Goal: Transaction & Acquisition: Purchase product/service

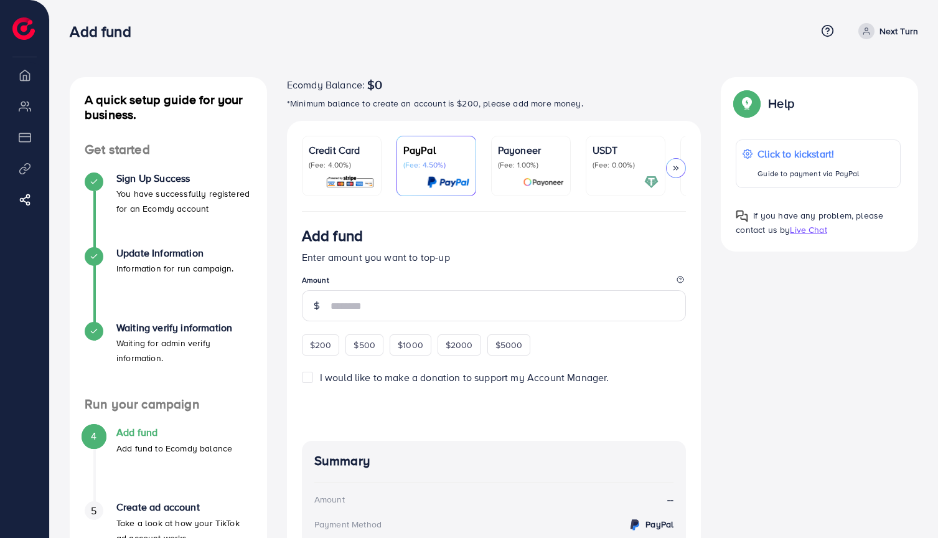
click at [355, 179] on img at bounding box center [350, 182] width 49 height 14
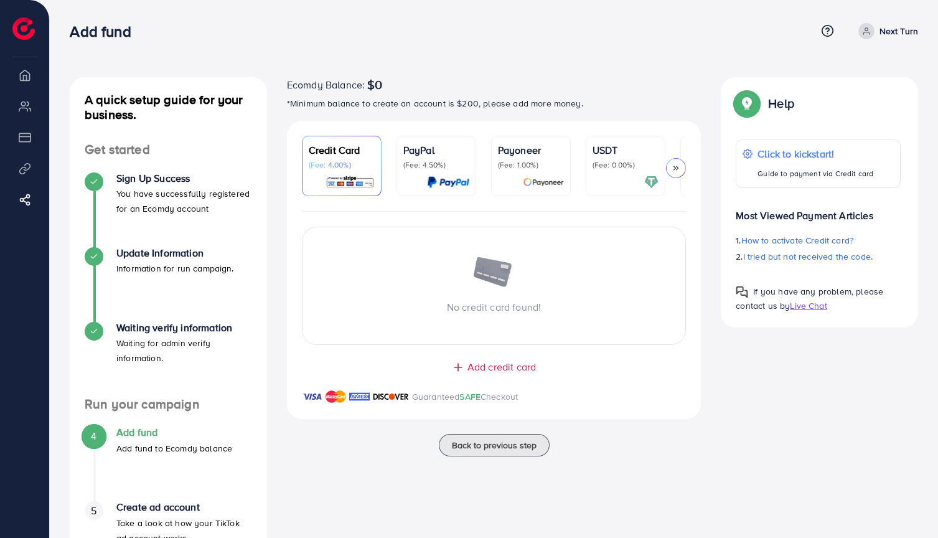
click at [474, 371] on span "Add credit card" at bounding box center [501, 367] width 68 height 14
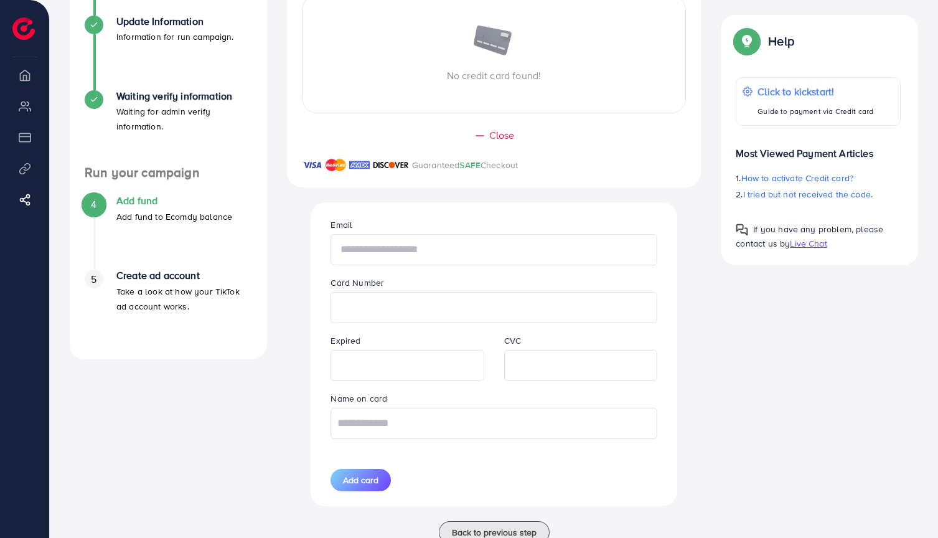
scroll to position [259, 0]
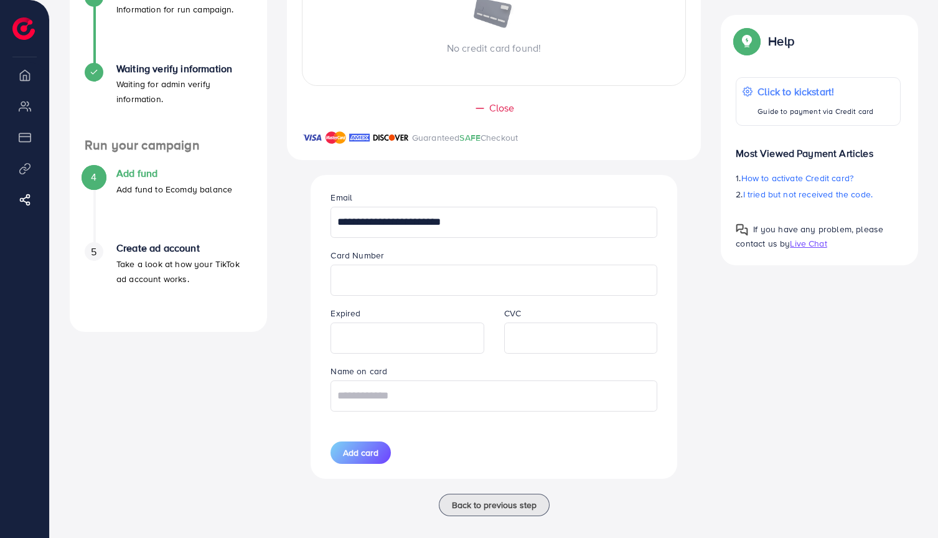
type input "**********"
click at [416, 409] on input "text" at bounding box center [494, 395] width 326 height 31
paste input "**********"
type input "**********"
click at [378, 454] on span "Add card" at bounding box center [360, 452] width 35 height 12
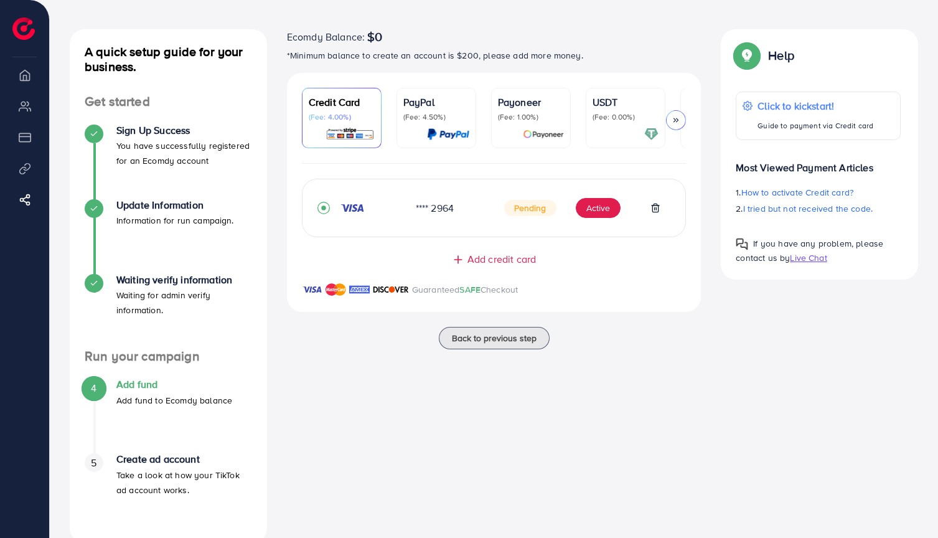
scroll to position [47, 0]
click at [584, 209] on button "Active" at bounding box center [598, 209] width 45 height 20
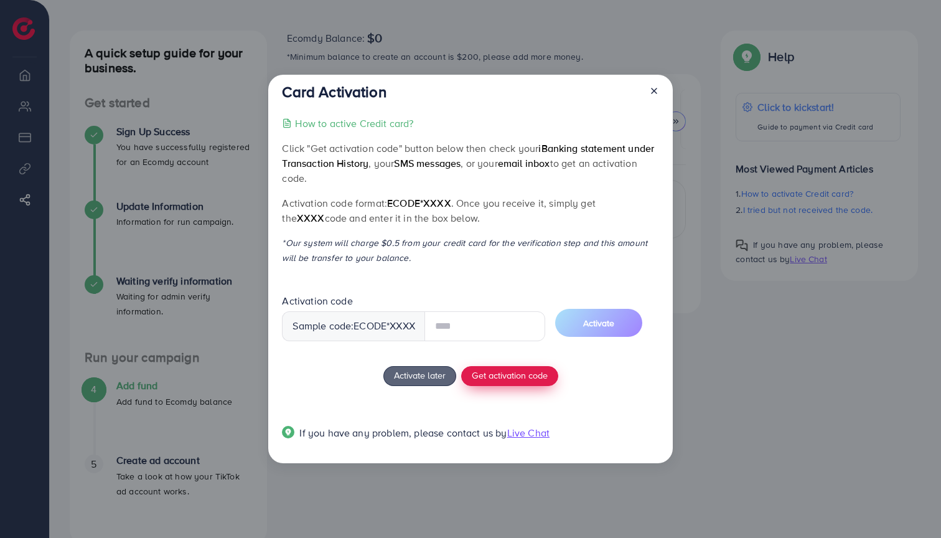
click at [528, 371] on div "How to active Credit card? Click "Get activation code" button below then check …" at bounding box center [470, 285] width 377 height 339
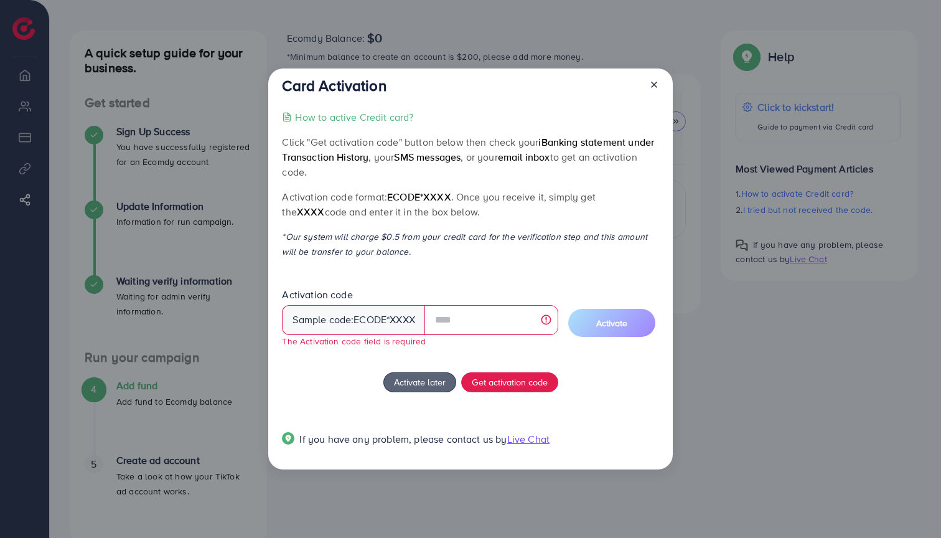
click at [400, 319] on div "Sample code: ecode *XXXX" at bounding box center [353, 320] width 143 height 30
click at [486, 319] on input "text" at bounding box center [492, 320] width 134 height 30
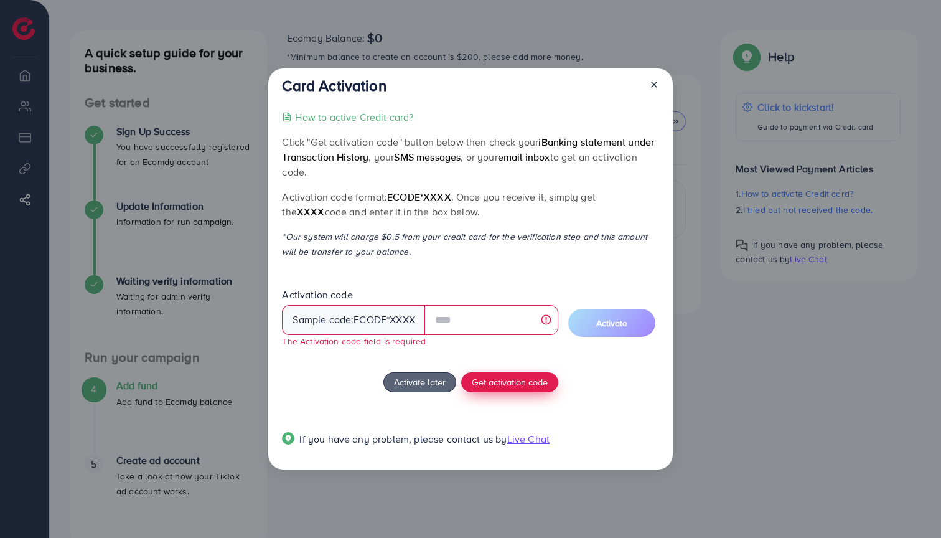
click at [487, 382] on span "Get activation code" at bounding box center [510, 381] width 76 height 13
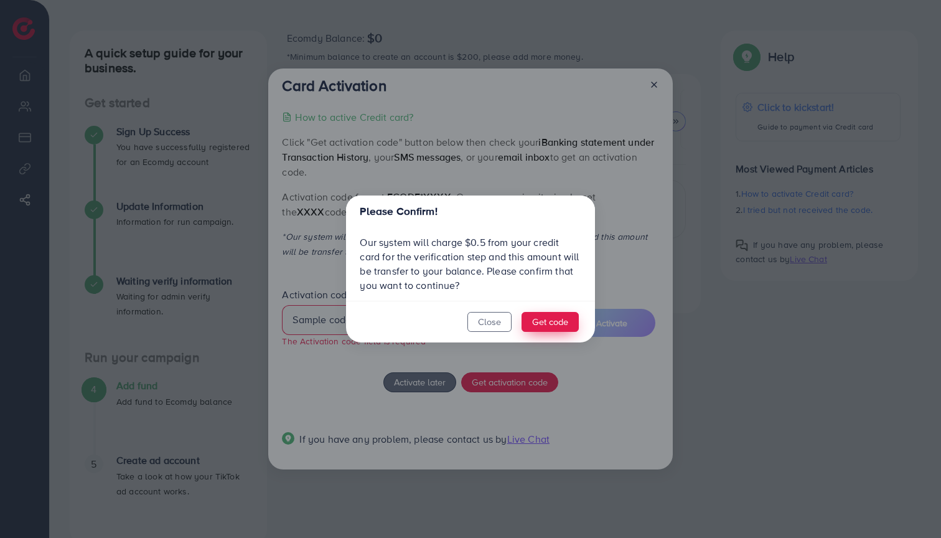
click at [562, 322] on button "Get code" at bounding box center [550, 322] width 57 height 20
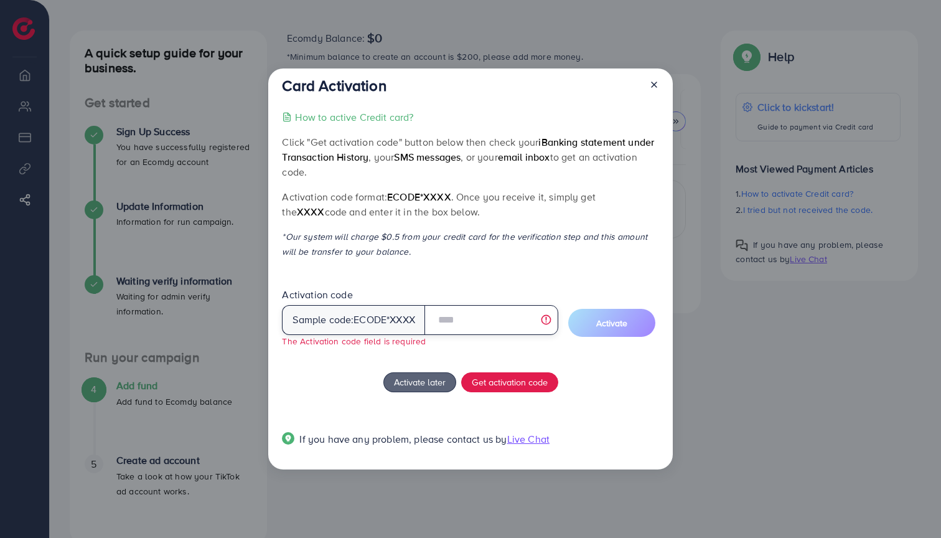
click at [492, 322] on input "text" at bounding box center [492, 320] width 134 height 30
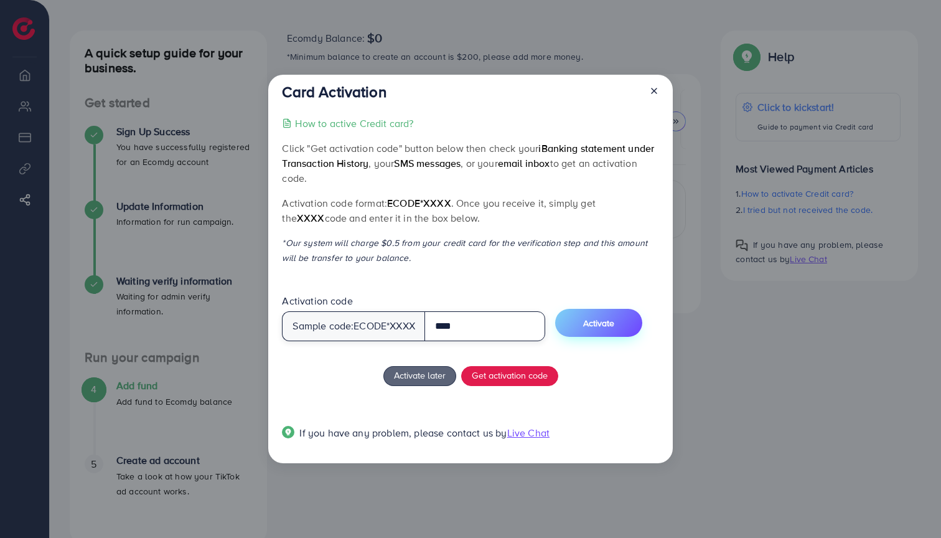
type input "****"
click at [601, 321] on span "Activate" at bounding box center [598, 323] width 31 height 12
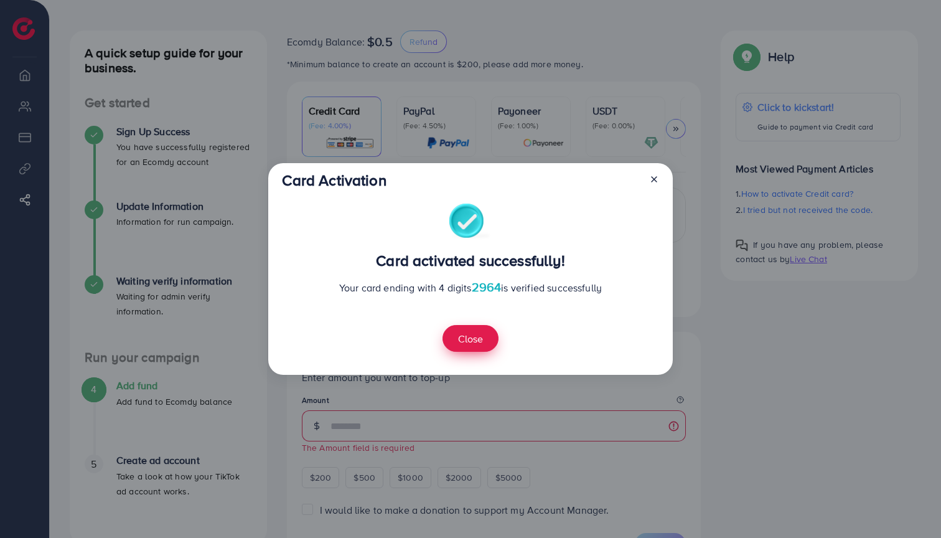
click at [465, 336] on button "Close" at bounding box center [471, 338] width 56 height 27
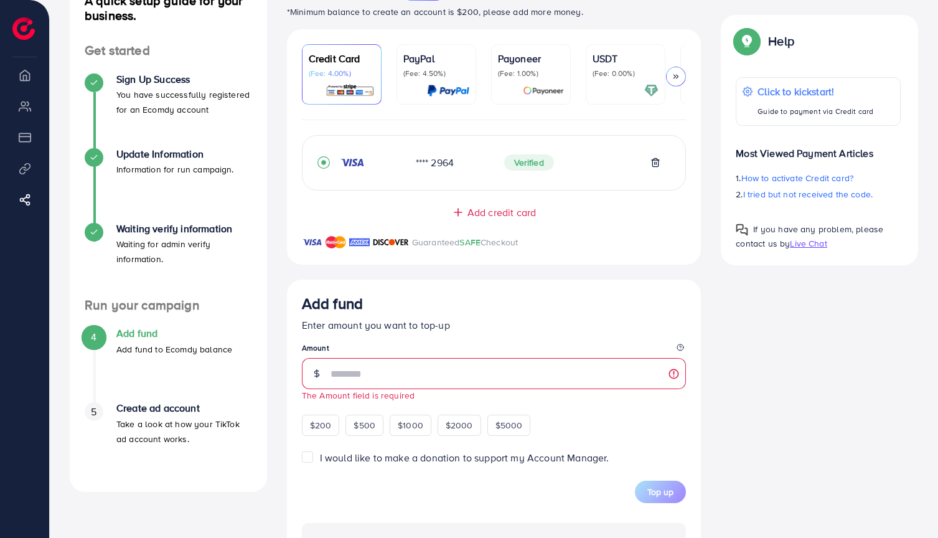
scroll to position [100, 0]
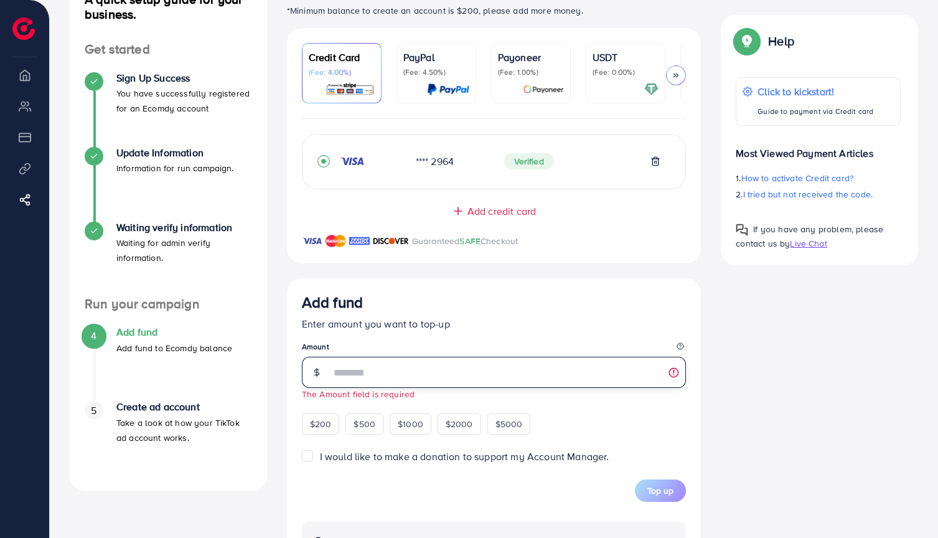
click at [448, 372] on input "number" at bounding box center [509, 372] width 356 height 31
type input "*"
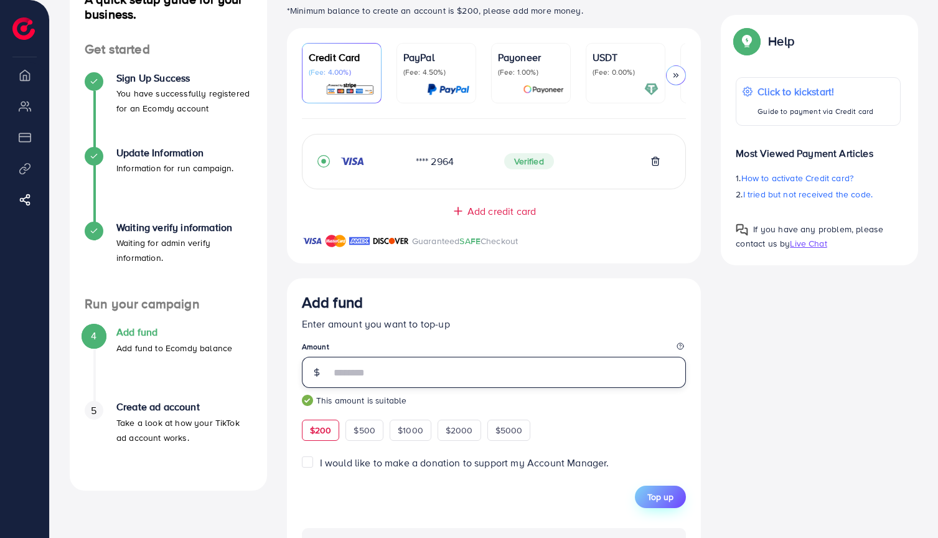
type input "***"
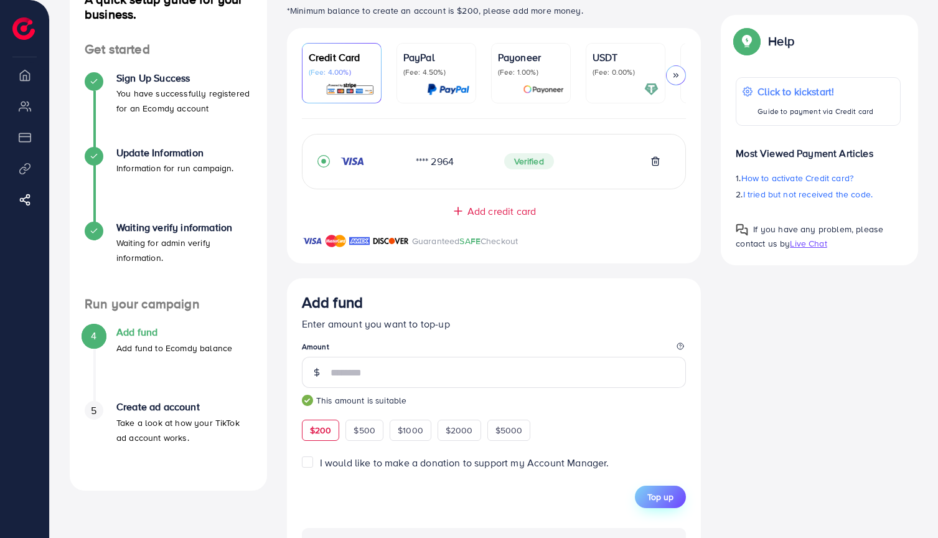
click at [668, 496] on span "Top up" at bounding box center [660, 496] width 26 height 12
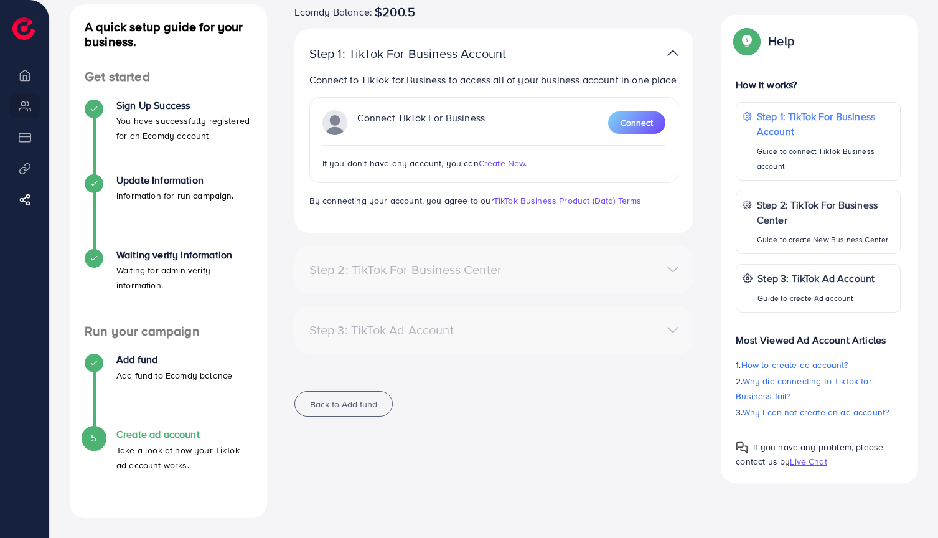
scroll to position [72, 0]
click at [505, 169] on span "Create New." at bounding box center [503, 163] width 49 height 12
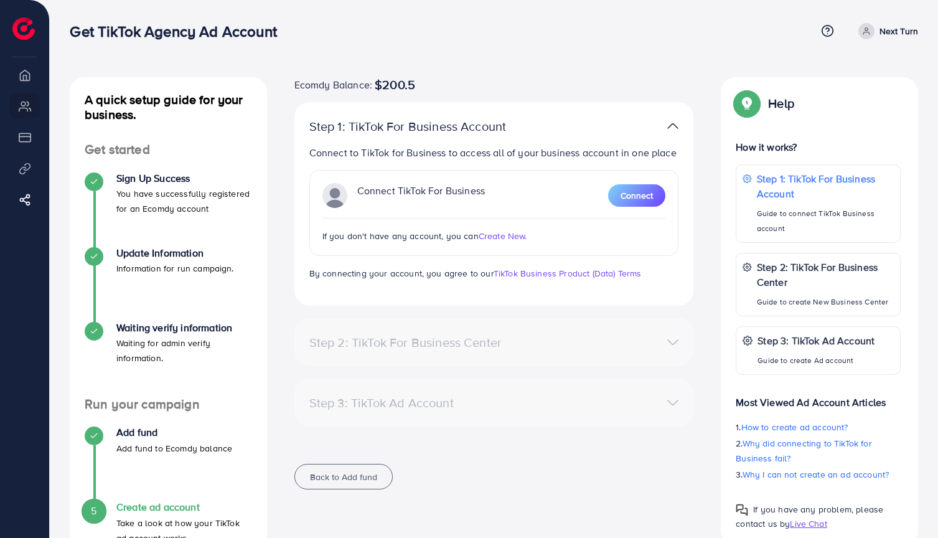
scroll to position [0, 0]
